Goal: Task Accomplishment & Management: Use online tool/utility

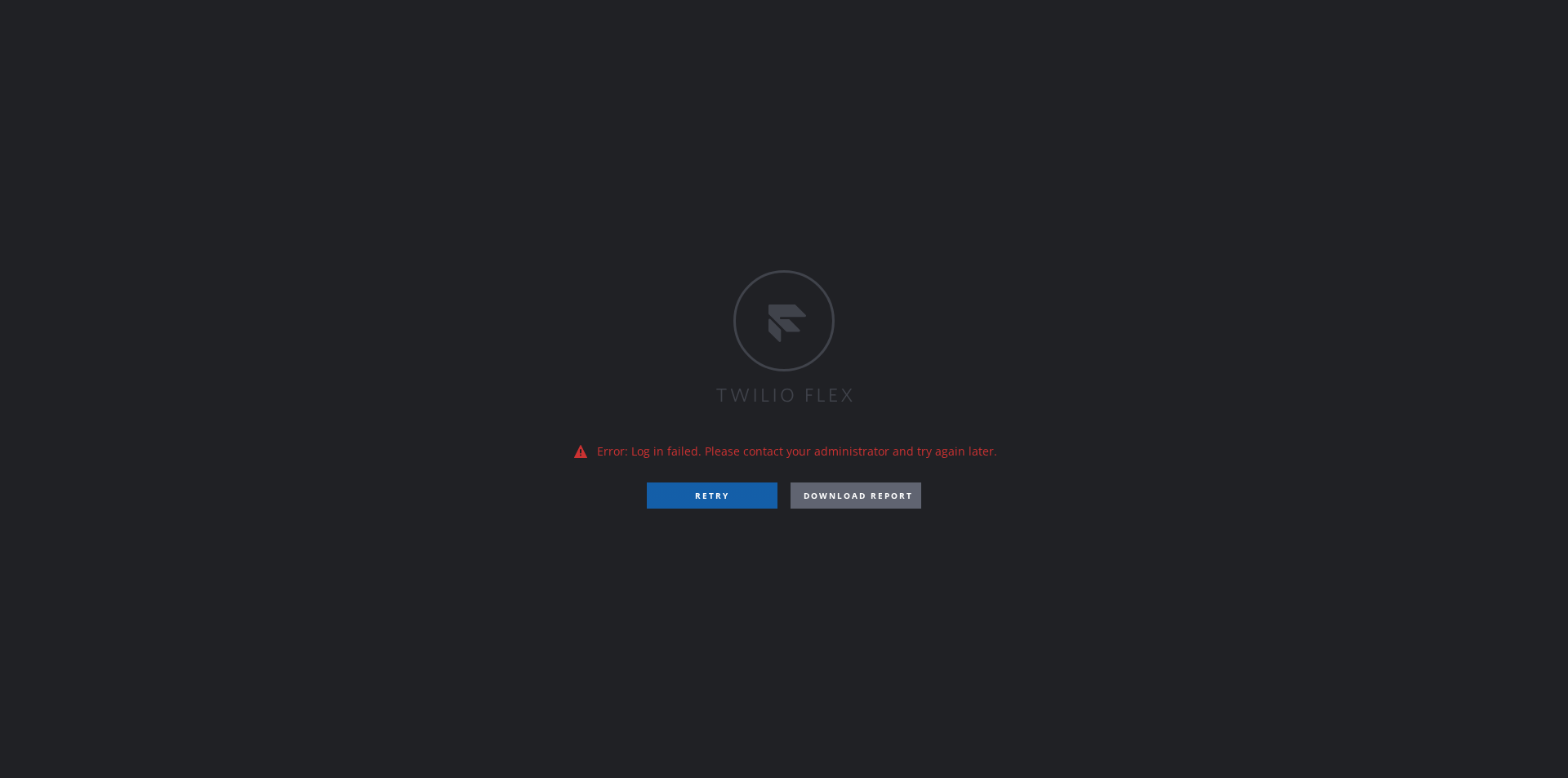
click at [758, 502] on button "RETRY" at bounding box center [712, 495] width 131 height 26
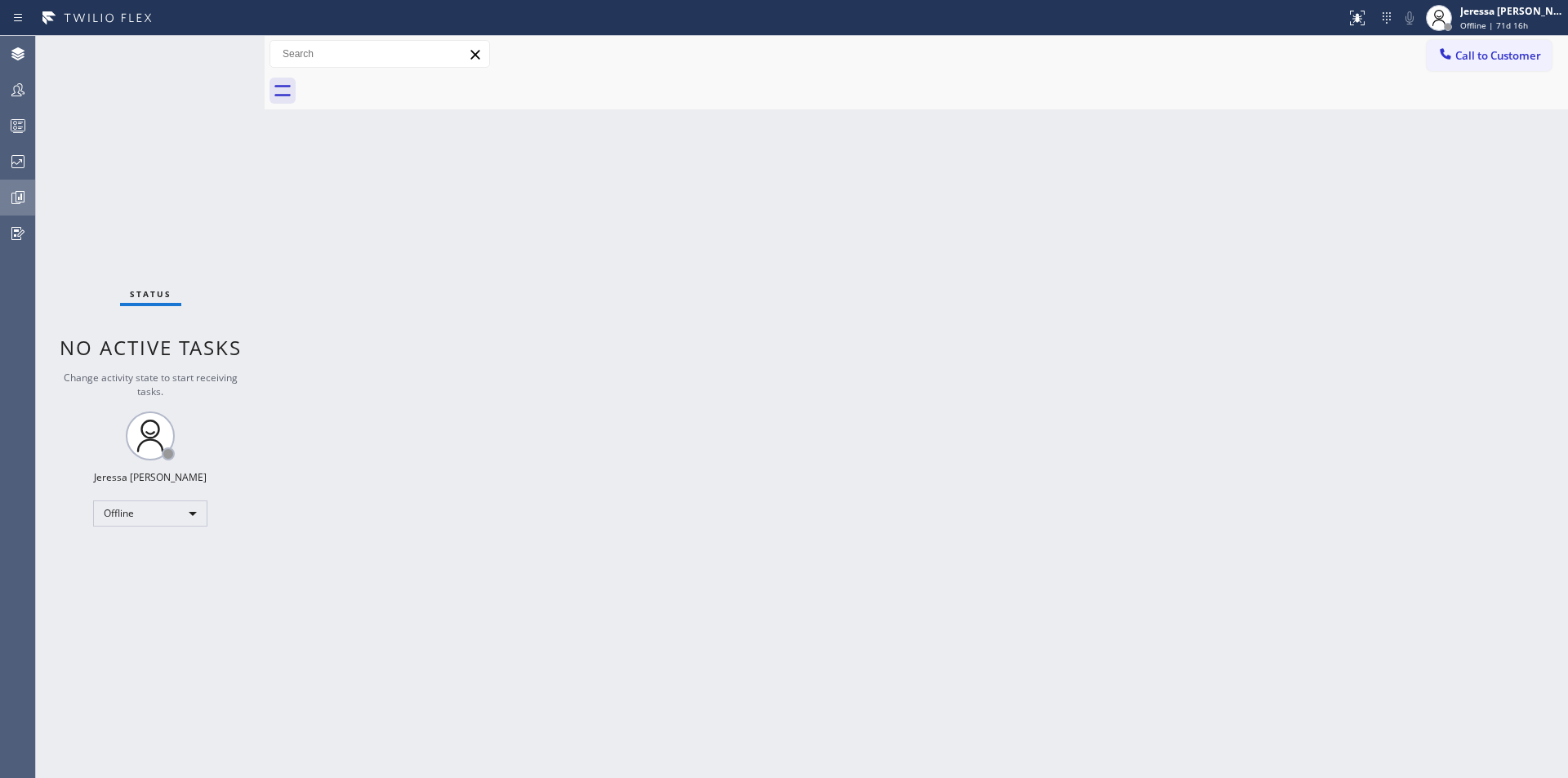
click at [21, 200] on icon at bounding box center [18, 197] width 20 height 20
